Goal: Task Accomplishment & Management: Use online tool/utility

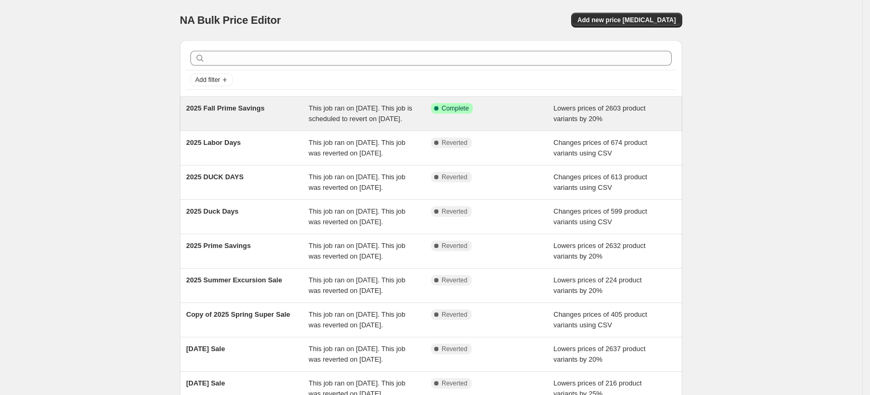
click at [278, 120] on div "2025 Fall Prime Savings" at bounding box center [247, 113] width 123 height 21
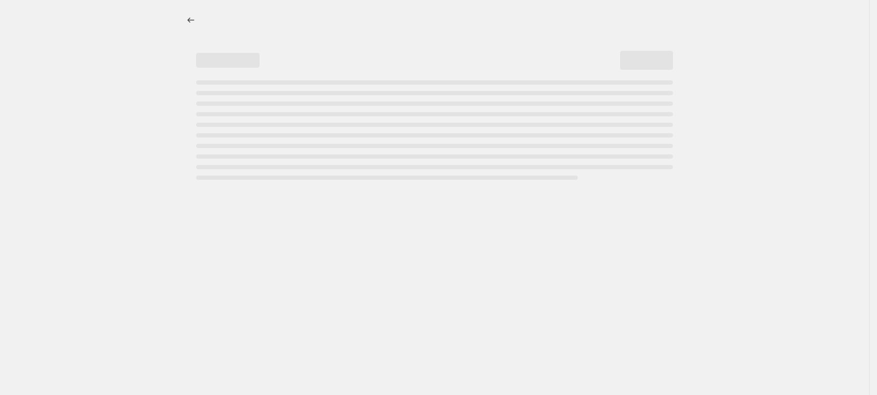
select select "percentage"
select select "not_equal"
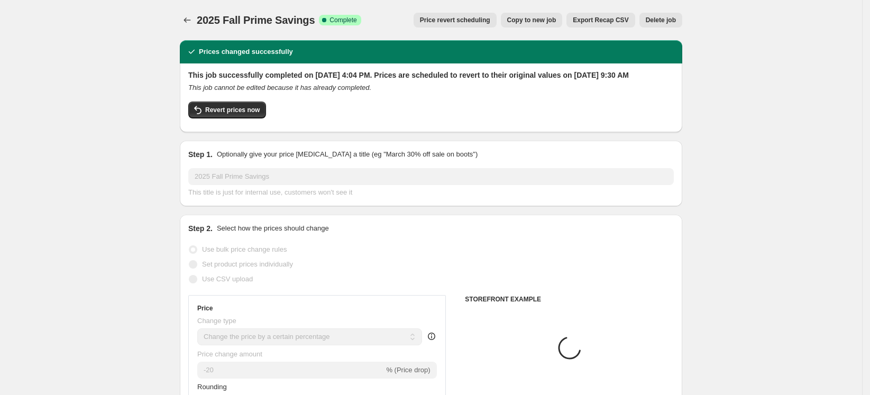
select select "collection"
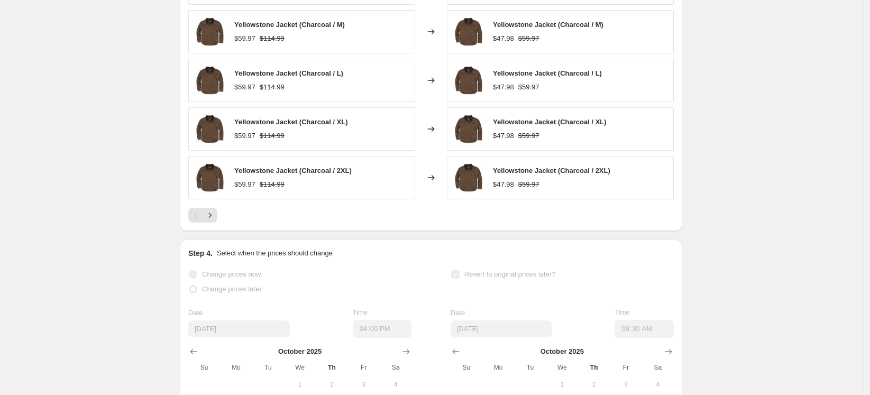
scroll to position [1057, 0]
